Goal: Navigation & Orientation: Understand site structure

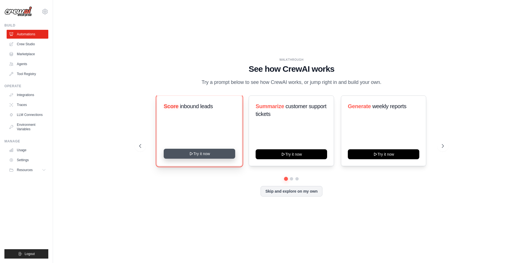
click at [211, 155] on button "Try it now" at bounding box center [200, 154] width 72 height 10
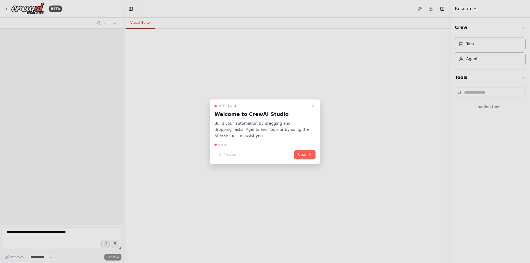
select select "****"
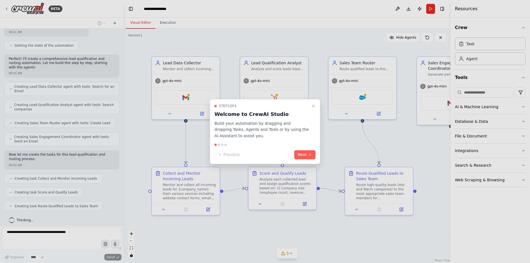
scroll to position [205, 0]
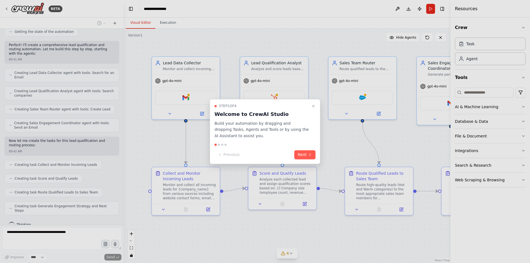
click at [302, 152] on button "Next" at bounding box center [304, 154] width 21 height 9
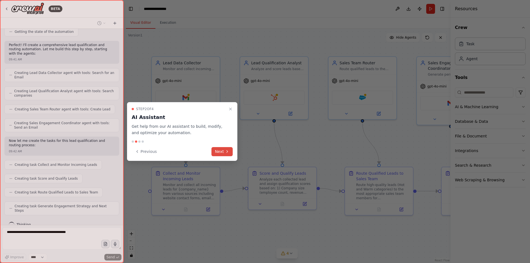
click at [225, 151] on icon at bounding box center [227, 151] width 4 height 4
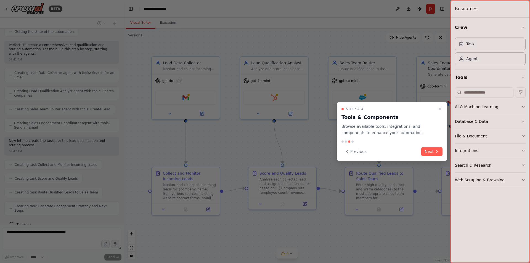
drag, startPoint x: 432, startPoint y: 151, endPoint x: 416, endPoint y: 154, distance: 16.3
click at [430, 152] on button "Next" at bounding box center [431, 151] width 21 height 9
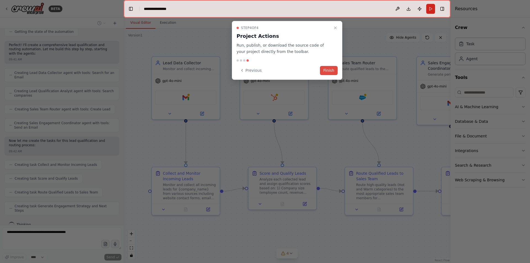
click at [332, 73] on button "Finish" at bounding box center [329, 70] width 18 height 9
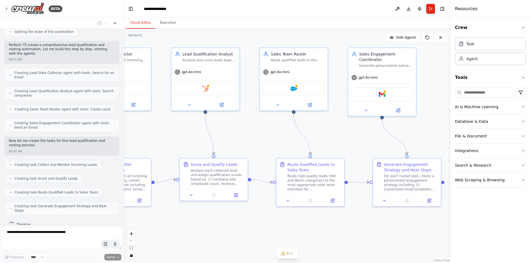
drag, startPoint x: 336, startPoint y: 135, endPoint x: 252, endPoint y: 113, distance: 87.0
click at [248, 115] on div ".deletable-edge-delete-btn { width: 20px; height: 20px; border: 0px solid #ffff…" at bounding box center [287, 146] width 327 height 234
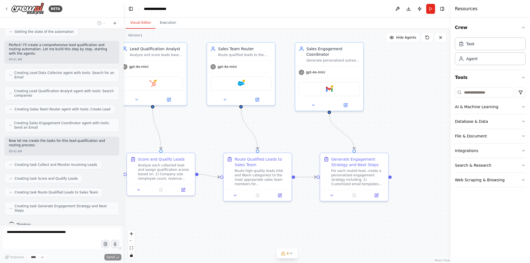
drag, startPoint x: 319, startPoint y: 119, endPoint x: 286, endPoint y: 125, distance: 33.5
click at [286, 125] on div ".deletable-edge-delete-btn { width: 20px; height: 20px; border: 0px solid #ffff…" at bounding box center [287, 146] width 327 height 234
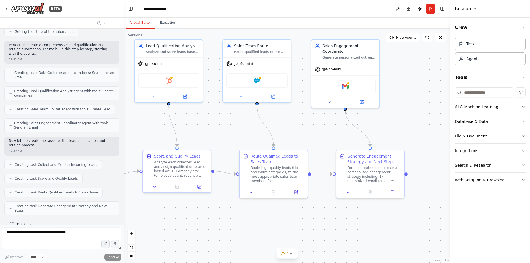
drag, startPoint x: 296, startPoint y: 129, endPoint x: 339, endPoint y: 131, distance: 42.9
click at [352, 127] on div ".deletable-edge-delete-btn { width: 20px; height: 20px; border: 0px solid #ffff…" at bounding box center [287, 146] width 327 height 234
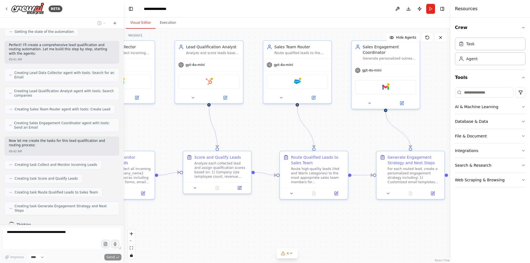
drag, startPoint x: 271, startPoint y: 130, endPoint x: 330, endPoint y: 124, distance: 59.6
click at [330, 124] on div ".deletable-edge-delete-btn { width: 20px; height: 20px; border: 0px solid #ffff…" at bounding box center [287, 146] width 327 height 234
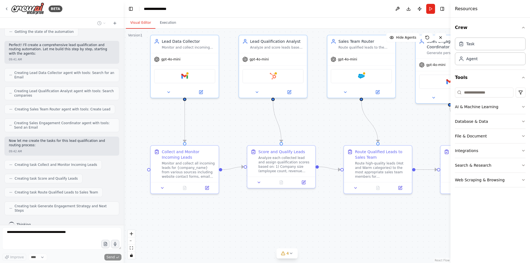
drag, startPoint x: 228, startPoint y: 121, endPoint x: 252, endPoint y: 124, distance: 24.2
click at [254, 123] on div ".deletable-edge-delete-btn { width: 20px; height: 20px; border: 0px solid #ffff…" at bounding box center [287, 146] width 327 height 234
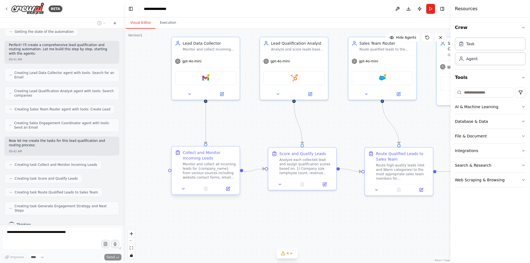
click at [208, 172] on div "Monitor and collect all incoming leads for {company_name} from various sources …" at bounding box center [210, 171] width 54 height 18
click at [210, 171] on div "Monitor and collect all incoming leads for {company_name} from various sources …" at bounding box center [210, 171] width 54 height 18
click at [215, 170] on div "Monitor and collect all incoming leads for {company_name} from various sources …" at bounding box center [210, 171] width 54 height 18
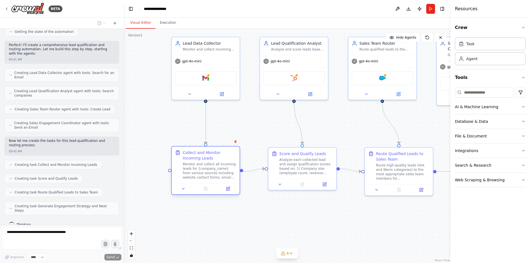
click at [215, 170] on div "Monitor and collect all incoming leads for {company_name} from various sources …" at bounding box center [210, 171] width 54 height 18
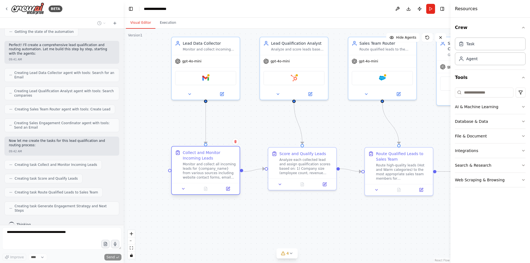
click at [215, 170] on div "Monitor and collect all incoming leads for {company_name} from various sources …" at bounding box center [210, 171] width 54 height 18
click at [204, 153] on div "Collect and Monitor Incoming Leads" at bounding box center [210, 155] width 54 height 11
drag, startPoint x: 204, startPoint y: 153, endPoint x: 201, endPoint y: 164, distance: 11.5
click at [199, 153] on div "Collect and Monitor Incoming Leads" at bounding box center [204, 155] width 54 height 11
drag, startPoint x: 178, startPoint y: 189, endPoint x: 172, endPoint y: 189, distance: 6.1
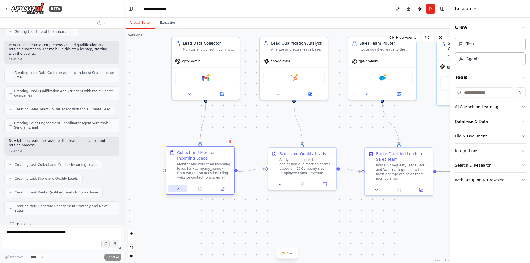
click at [178, 189] on icon at bounding box center [178, 188] width 2 height 1
click at [180, 188] on icon at bounding box center [178, 189] width 4 height 4
click at [220, 190] on icon at bounding box center [222, 189] width 4 height 4
click at [222, 187] on icon at bounding box center [222, 189] width 4 height 4
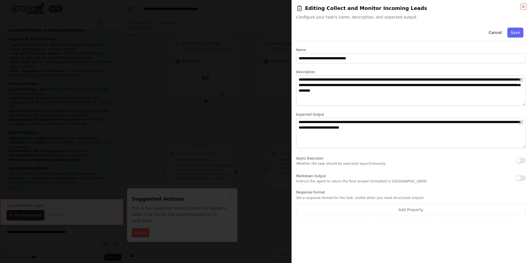
scroll to position [463, 0]
click at [284, 93] on div at bounding box center [265, 131] width 530 height 263
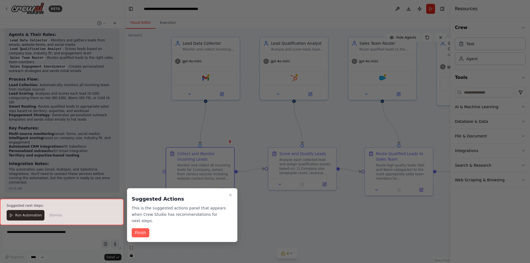
click at [336, 141] on div at bounding box center [265, 131] width 530 height 263
drag, startPoint x: 357, startPoint y: 141, endPoint x: 358, endPoint y: 144, distance: 3.5
click at [358, 144] on div at bounding box center [265, 131] width 530 height 263
click at [231, 195] on icon "Close walkthrough" at bounding box center [230, 195] width 2 height 2
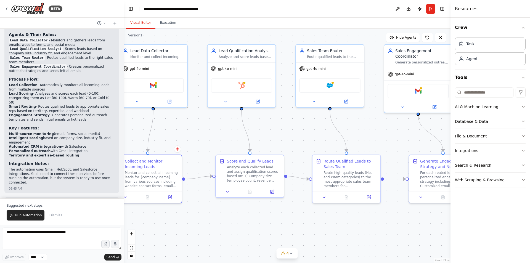
drag, startPoint x: 368, startPoint y: 223, endPoint x: 295, endPoint y: 237, distance: 73.8
click at [296, 237] on div ".deletable-edge-delete-btn { width: 20px; height: 20px; border: 0px solid #ffff…" at bounding box center [287, 146] width 327 height 234
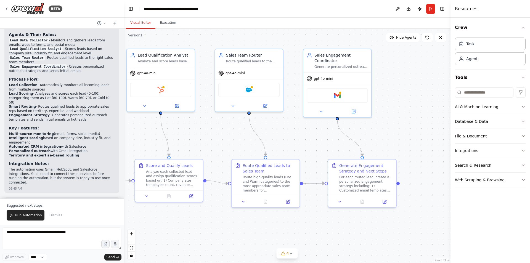
drag, startPoint x: 398, startPoint y: 232, endPoint x: 337, endPoint y: 221, distance: 62.2
click at [324, 224] on div ".deletable-edge-delete-btn { width: 20px; height: 20px; border: 0px solid #ffff…" at bounding box center [287, 146] width 327 height 234
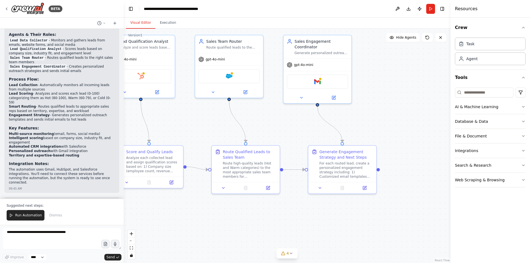
drag, startPoint x: 361, startPoint y: 223, endPoint x: 385, endPoint y: 209, distance: 27.6
click at [384, 209] on div ".deletable-edge-delete-btn { width: 20px; height: 20px; border: 0px solid #ffff…" at bounding box center [287, 146] width 327 height 234
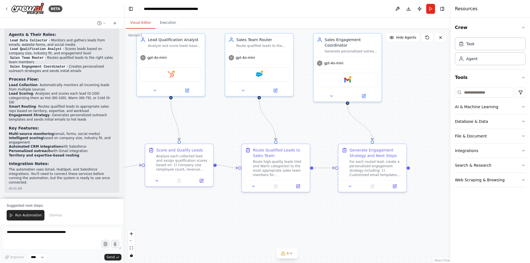
click at [362, 219] on div ".deletable-edge-delete-btn { width: 20px; height: 20px; border: 0px solid #ffff…" at bounding box center [287, 146] width 327 height 234
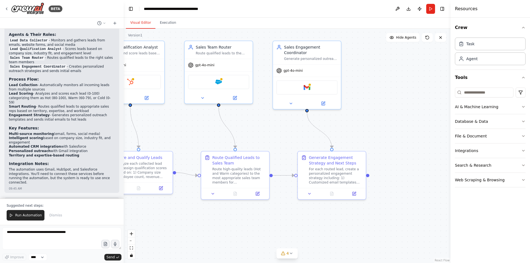
drag, startPoint x: 364, startPoint y: 215, endPoint x: 329, endPoint y: 220, distance: 36.1
click at [329, 220] on div ".deletable-edge-delete-btn { width: 20px; height: 20px; border: 0px solid #ffff…" at bounding box center [287, 146] width 327 height 234
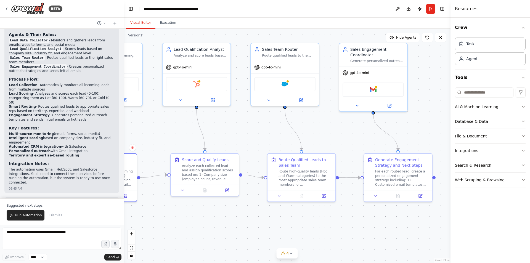
drag, startPoint x: 282, startPoint y: 223, endPoint x: 306, endPoint y: 228, distance: 23.6
click at [339, 225] on div ".deletable-edge-delete-btn { width: 20px; height: 20px; border: 0px solid #ffff…" at bounding box center [287, 146] width 327 height 234
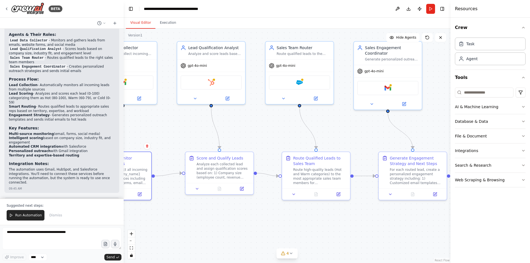
drag, startPoint x: 318, startPoint y: 225, endPoint x: 343, endPoint y: 225, distance: 25.1
click at [346, 224] on div ".deletable-edge-delete-btn { width: 20px; height: 20px; border: 0px solid #ffff…" at bounding box center [287, 146] width 327 height 234
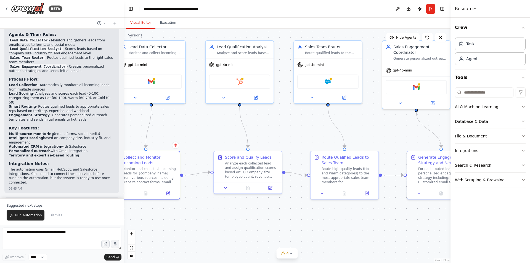
drag, startPoint x: 335, startPoint y: 225, endPoint x: 331, endPoint y: 225, distance: 4.2
click at [345, 221] on div ".deletable-edge-delete-btn { width: 20px; height: 20px; border: 0px solid #ffff…" at bounding box center [287, 146] width 327 height 234
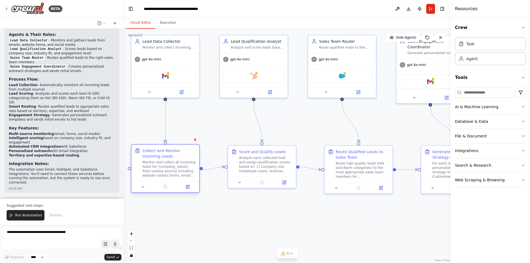
drag, startPoint x: 181, startPoint y: 161, endPoint x: 185, endPoint y: 158, distance: 4.8
click at [185, 158] on div "Collect and Monitor Incoming Leads Monitor and collect all incoming leads for {…" at bounding box center [169, 163] width 54 height 30
drag, startPoint x: 263, startPoint y: 166, endPoint x: 256, endPoint y: 168, distance: 6.6
click at [256, 168] on div "Analyze each collected lead and assign qualification scores based on: 1) Compan…" at bounding box center [258, 164] width 54 height 18
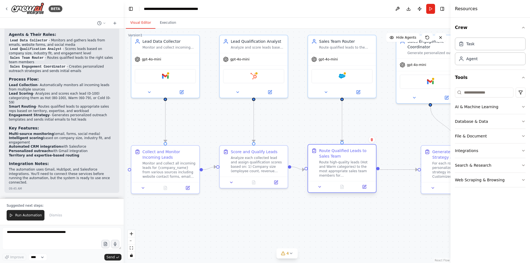
drag, startPoint x: 357, startPoint y: 172, endPoint x: 342, endPoint y: 170, distance: 15.3
click at [342, 170] on div "Route high-quality leads (Hot and Warm categories) to the most appropriate sale…" at bounding box center [346, 169] width 54 height 18
click at [348, 171] on div "Route high-quality leads (Hot and Warm categories) to the most appropriate sale…" at bounding box center [346, 169] width 54 height 18
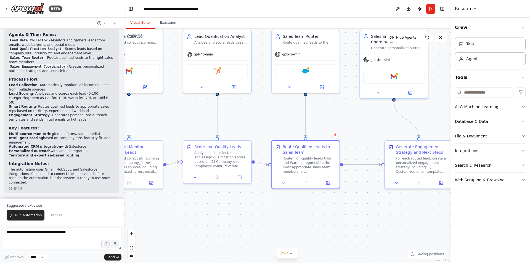
drag, startPoint x: 385, startPoint y: 222, endPoint x: 332, endPoint y: 214, distance: 54.4
click at [332, 214] on div ".deletable-edge-delete-btn { width: 20px; height: 20px; border: 0px solid #ffff…" at bounding box center [287, 146] width 327 height 234
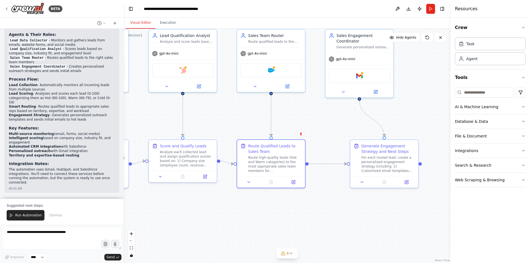
drag, startPoint x: 361, startPoint y: 218, endPoint x: 371, endPoint y: 197, distance: 22.8
click at [359, 218] on div ".deletable-edge-delete-btn { width: 20px; height: 20px; border: 0px solid #ffff…" at bounding box center [287, 146] width 327 height 234
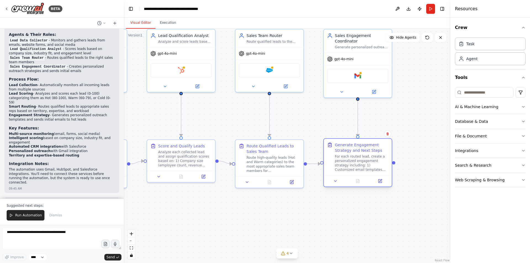
drag, startPoint x: 376, startPoint y: 168, endPoint x: 356, endPoint y: 167, distance: 19.6
click at [356, 167] on div "For each routed lead, create a personalized engagement strategy including: 1) C…" at bounding box center [362, 163] width 54 height 18
click at [353, 207] on div ".deletable-edge-delete-btn { width: 20px; height: 20px; border: 0px solid #ffff…" at bounding box center [287, 146] width 327 height 234
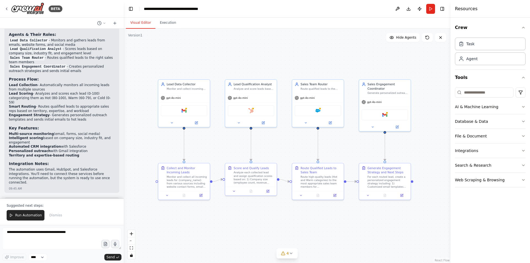
drag, startPoint x: 214, startPoint y: 223, endPoint x: 277, endPoint y: 228, distance: 62.6
click at [277, 228] on div ".deletable-edge-delete-btn { width: 20px; height: 20px; border: 0px solid #ffff…" at bounding box center [287, 146] width 327 height 234
click at [191, 99] on div "gpt-4o-mini" at bounding box center [183, 98] width 51 height 9
click at [193, 93] on div "Lead Data Collector Monitor and collect incoming leads from various sources inc…" at bounding box center [183, 87] width 51 height 14
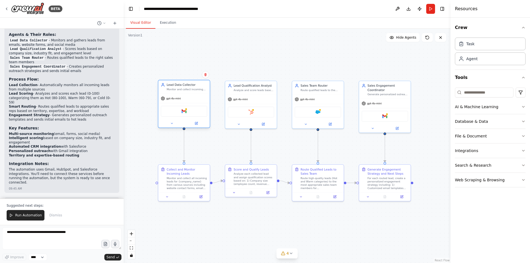
click at [193, 93] on div "Lead Data Collector Monitor and collect incoming leads from various sources inc…" at bounding box center [183, 87] width 51 height 14
click at [192, 91] on div "Monitor and collect incoming leads from various sources including website forms…" at bounding box center [187, 89] width 41 height 3
click at [197, 124] on icon at bounding box center [196, 123] width 3 height 3
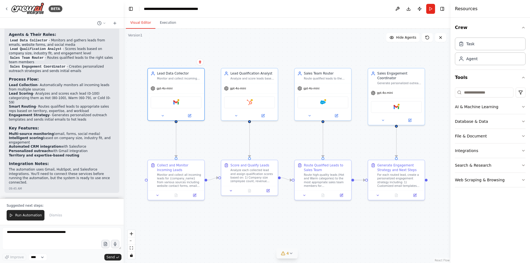
click at [288, 256] on button "4" at bounding box center [287, 254] width 21 height 10
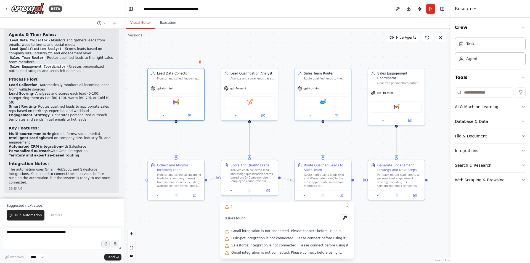
click at [216, 237] on div ".deletable-edge-delete-btn { width: 20px; height: 20px; border: 0px solid #ffff…" at bounding box center [287, 146] width 327 height 234
drag, startPoint x: 190, startPoint y: 110, endPoint x: 188, endPoint y: 113, distance: 3.5
click at [189, 110] on div at bounding box center [176, 114] width 56 height 9
click at [188, 113] on icon at bounding box center [190, 115] width 4 height 4
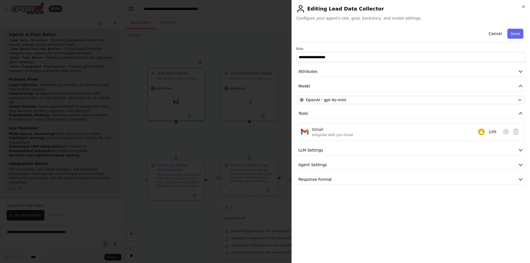
click at [243, 123] on div at bounding box center [265, 131] width 530 height 263
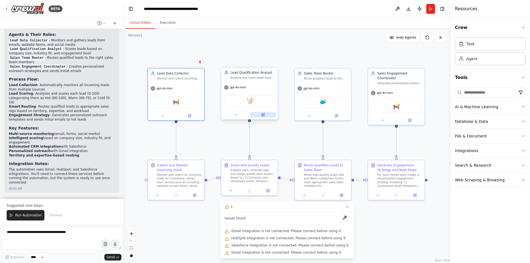
click at [261, 116] on icon at bounding box center [263, 115] width 4 height 4
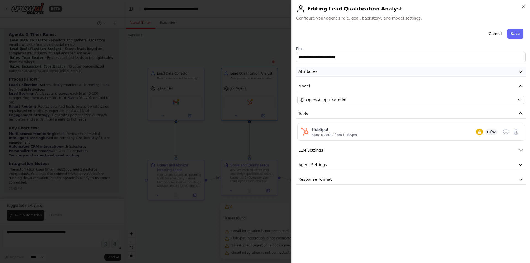
click at [505, 72] on button "Attributes" at bounding box center [410, 72] width 229 height 10
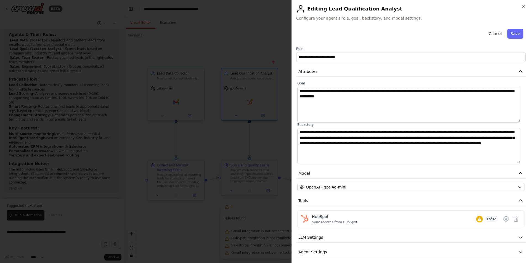
click at [194, 228] on div at bounding box center [265, 131] width 530 height 263
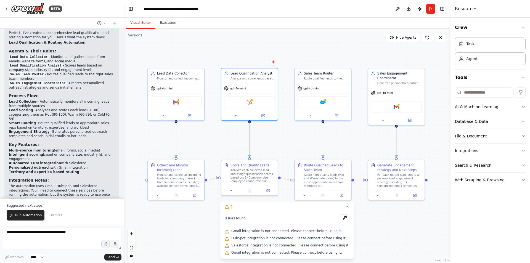
scroll to position [427, 0]
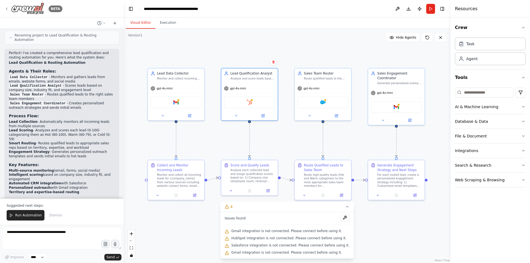
click at [10, 7] on div "BETA" at bounding box center [33, 8] width 58 height 12
click at [6, 9] on icon at bounding box center [6, 9] width 4 height 4
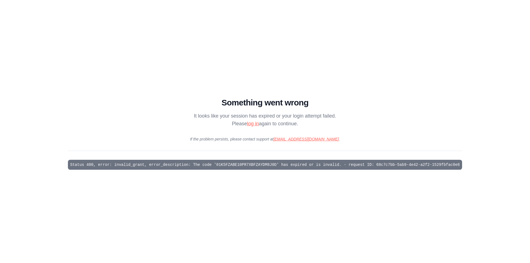
click at [252, 125] on link "log in" at bounding box center [253, 124] width 12 height 6
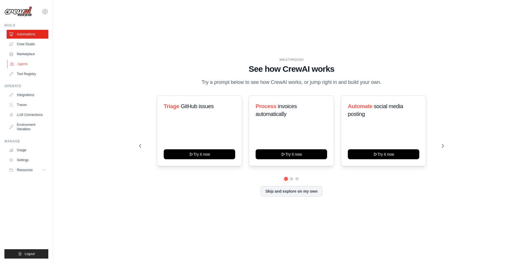
click at [20, 60] on link "Agents" at bounding box center [28, 64] width 42 height 9
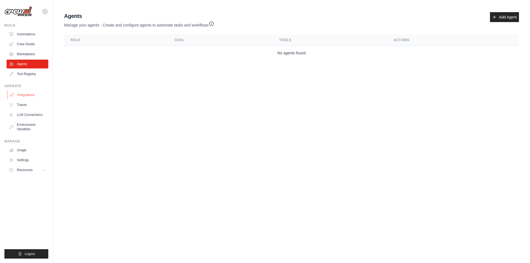
click at [36, 96] on link "Integrations" at bounding box center [28, 95] width 42 height 9
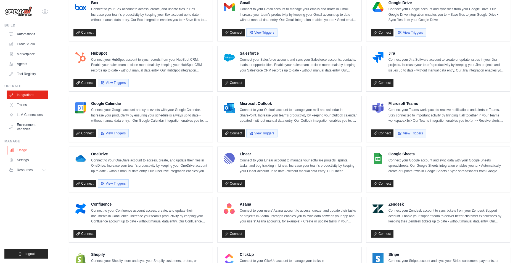
scroll to position [155, 0]
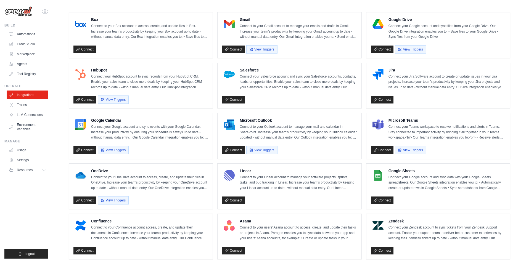
click at [27, 15] on img at bounding box center [18, 11] width 28 height 10
click at [18, 10] on img at bounding box center [18, 11] width 28 height 10
click at [43, 172] on button "Resources" at bounding box center [28, 170] width 42 height 9
click at [25, 32] on link "Automations" at bounding box center [28, 34] width 42 height 9
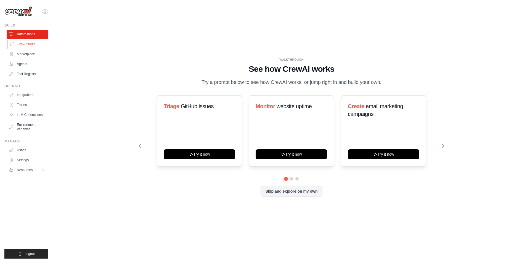
drag, startPoint x: 28, startPoint y: 44, endPoint x: 35, endPoint y: 51, distance: 10.0
click at [28, 44] on link "Crew Studio" at bounding box center [28, 44] width 42 height 9
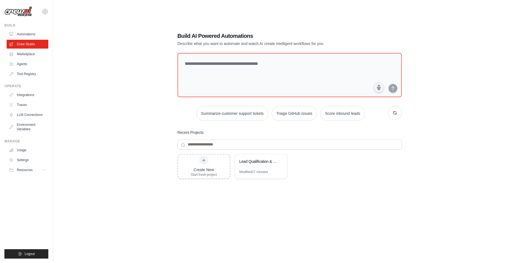
click at [143, 70] on div "Build AI Powered Automations Describe what you want to automate and watch AI cr…" at bounding box center [289, 137] width 455 height 263
click at [19, 10] on img at bounding box center [18, 11] width 28 height 10
click at [47, 10] on icon at bounding box center [45, 11] width 7 height 7
click at [46, 11] on icon at bounding box center [45, 11] width 7 height 7
